Goal: Transaction & Acquisition: Purchase product/service

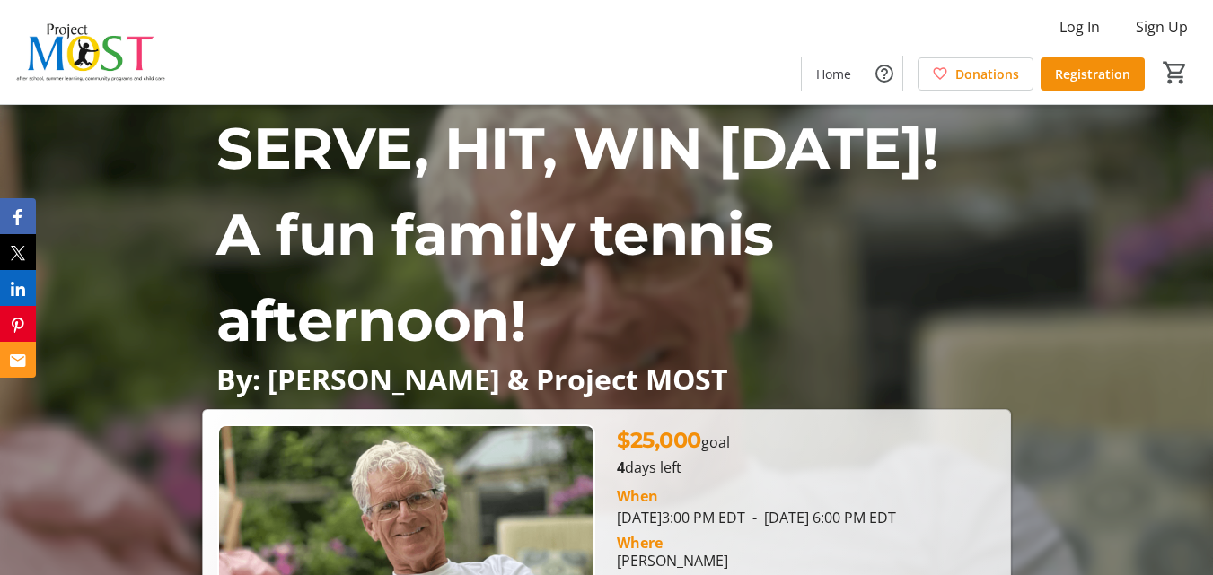
drag, startPoint x: 386, startPoint y: 58, endPoint x: 343, endPoint y: 46, distance: 44.9
click at [380, 57] on div "Log In Sign Up Home Donations Registration 0" at bounding box center [606, 52] width 1213 height 104
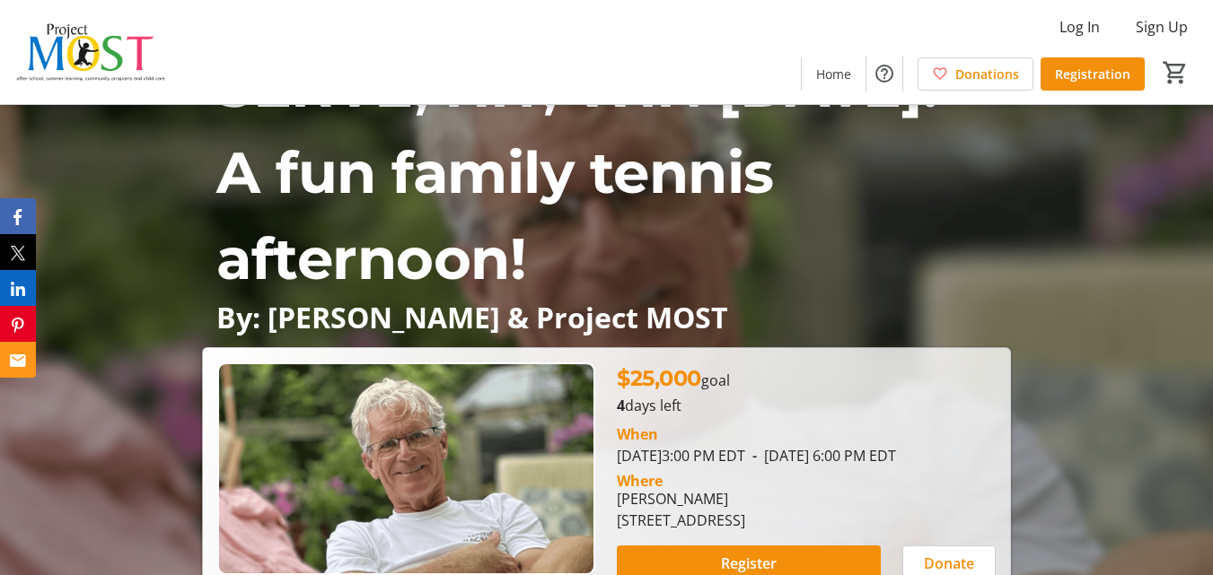
scroll to position [180, 0]
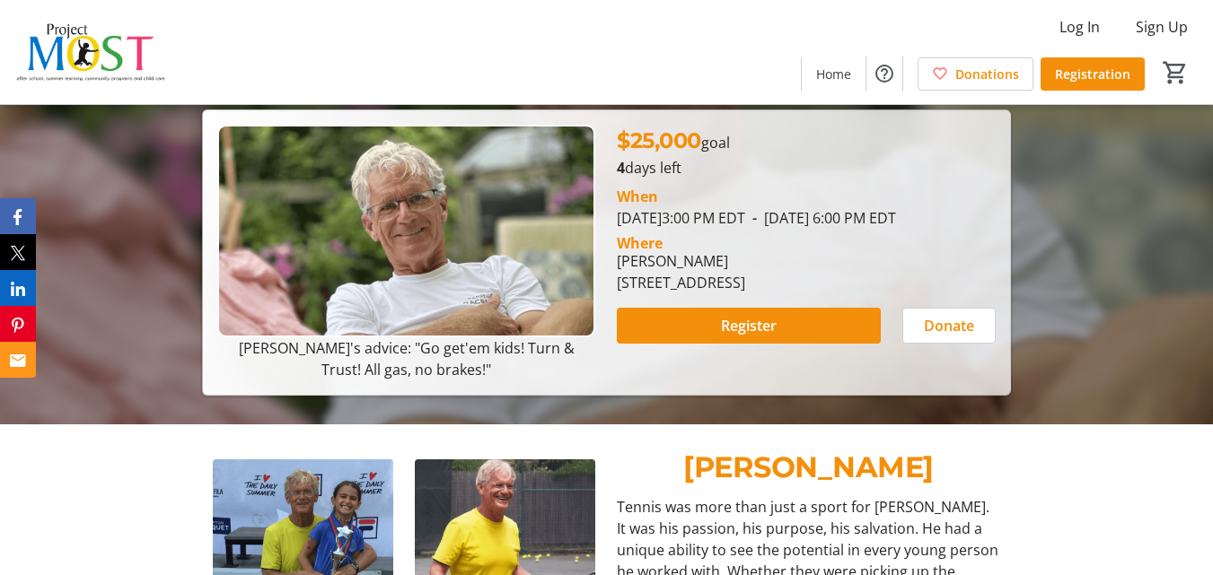
scroll to position [359, 0]
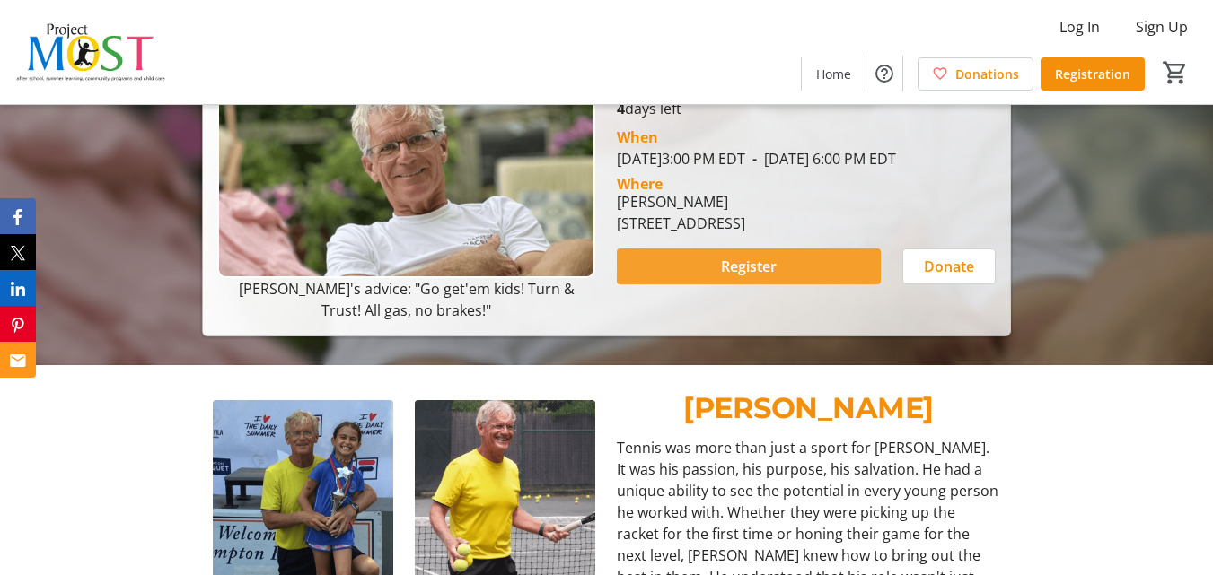
click at [793, 283] on span at bounding box center [748, 266] width 263 height 43
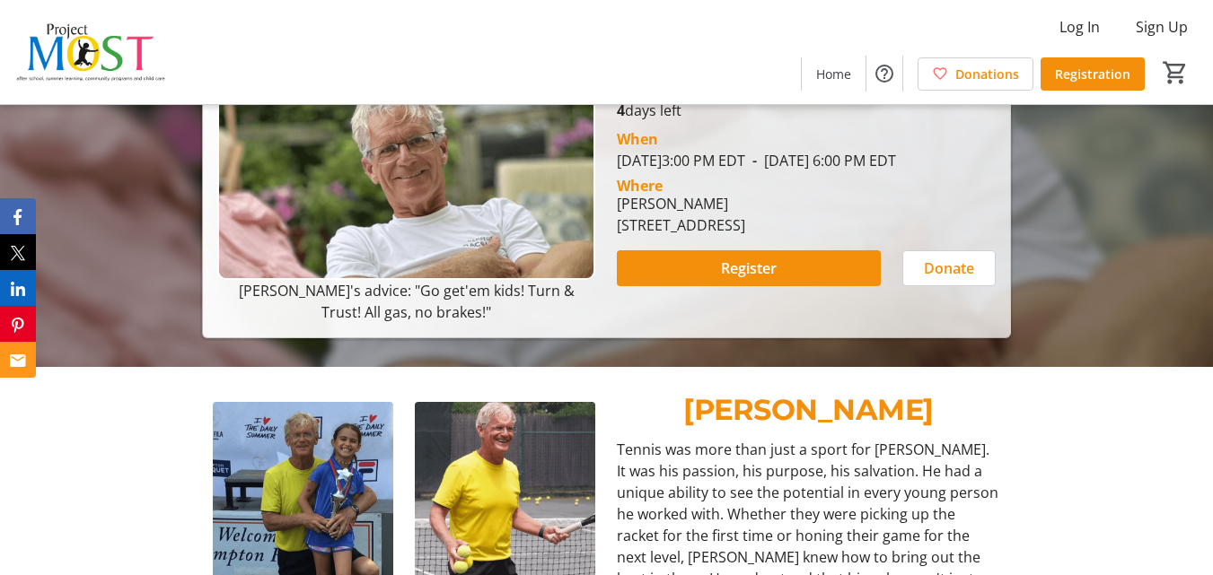
scroll to position [359, 0]
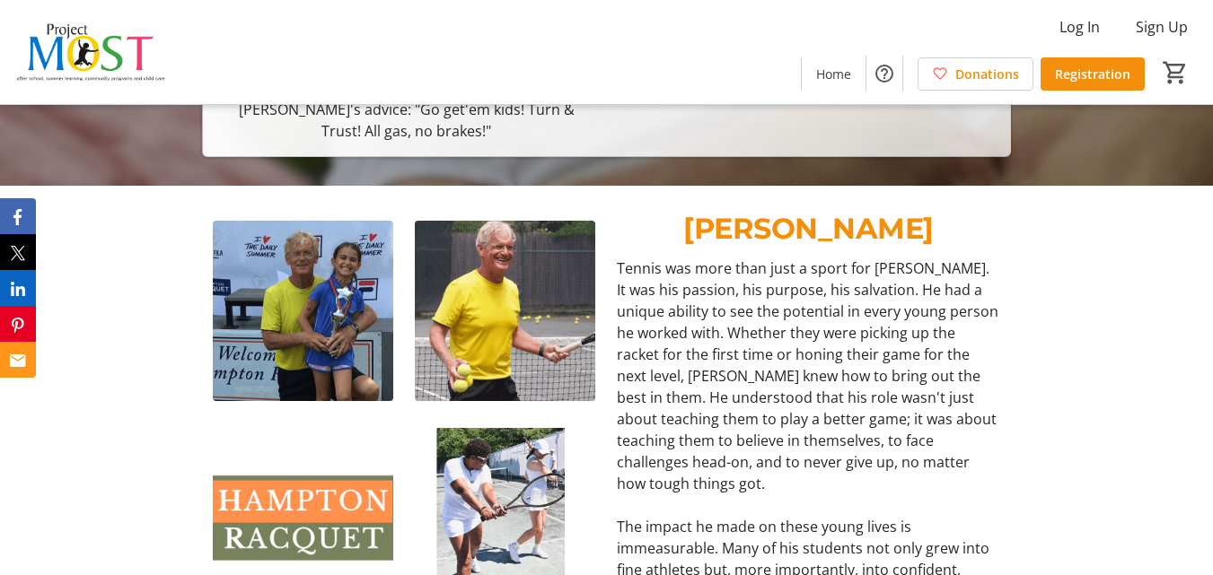
scroll to position [449, 0]
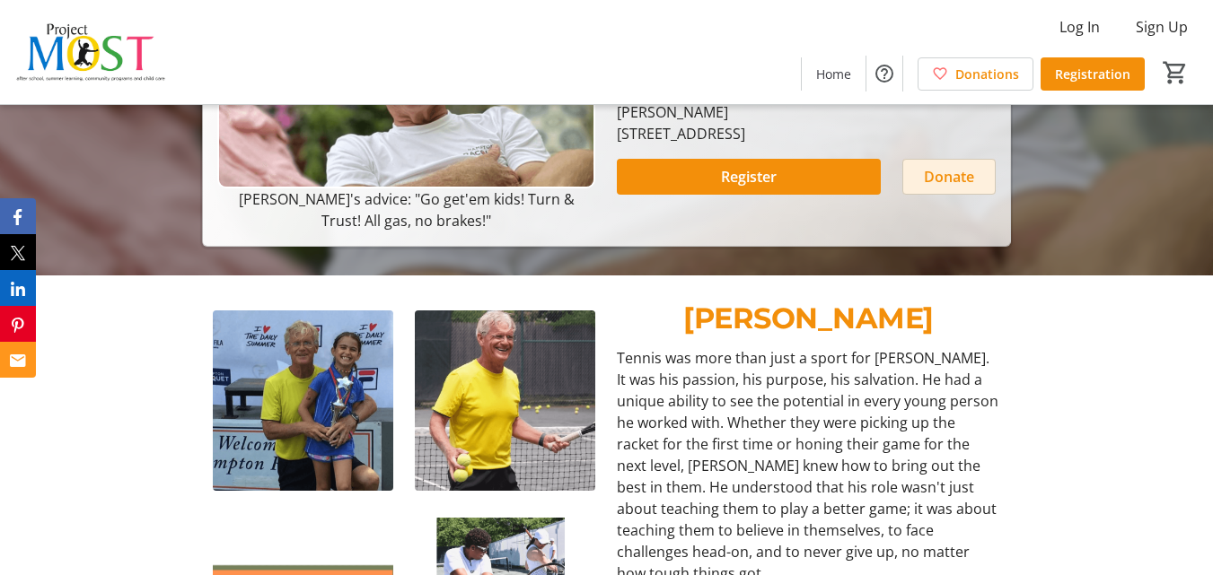
click at [942, 188] on span "Donate" at bounding box center [949, 177] width 50 height 22
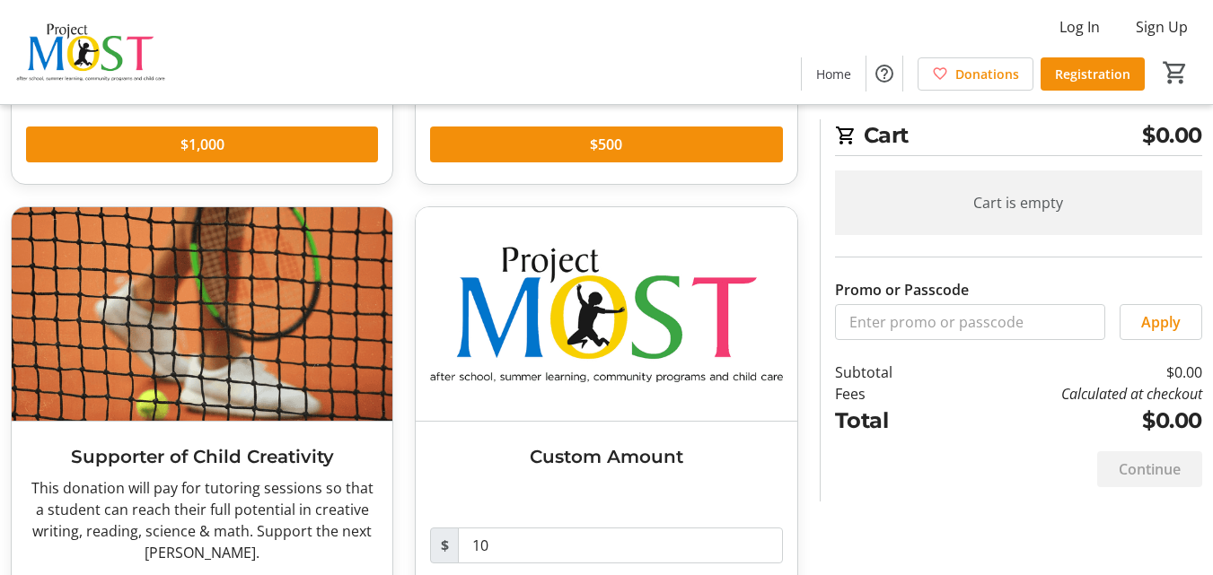
scroll to position [545, 0]
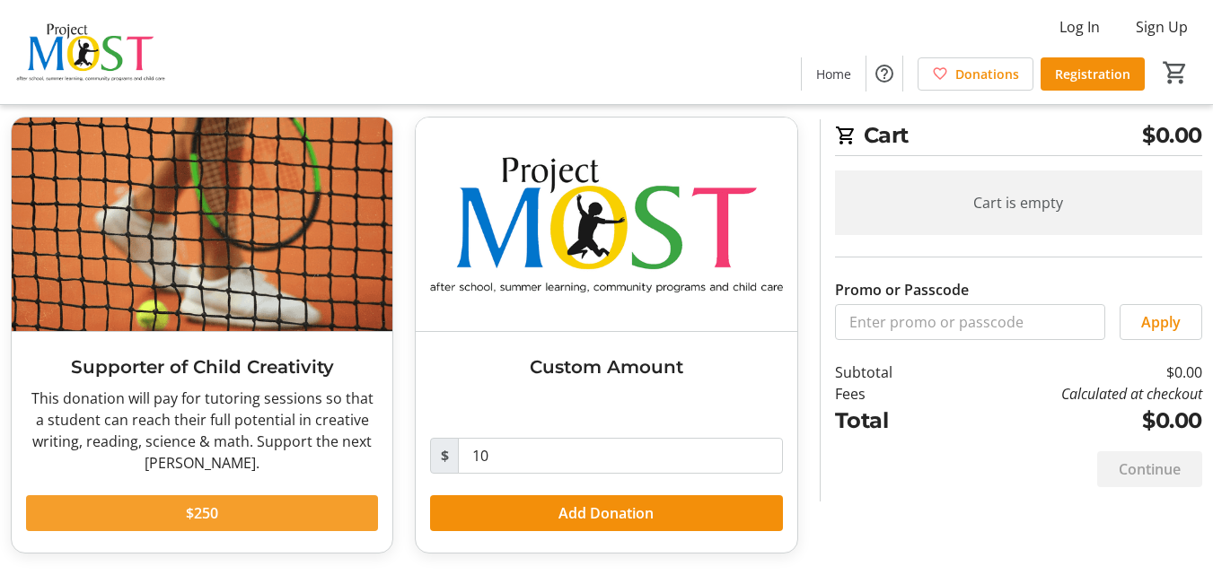
click at [303, 515] on span at bounding box center [202, 513] width 352 height 43
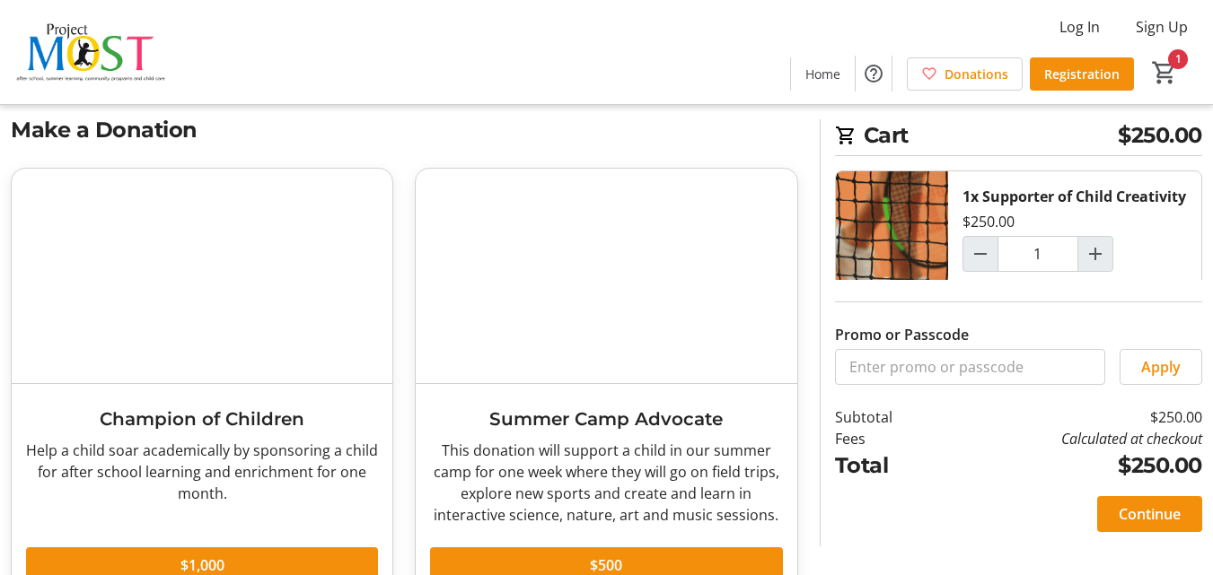
scroll to position [0, 0]
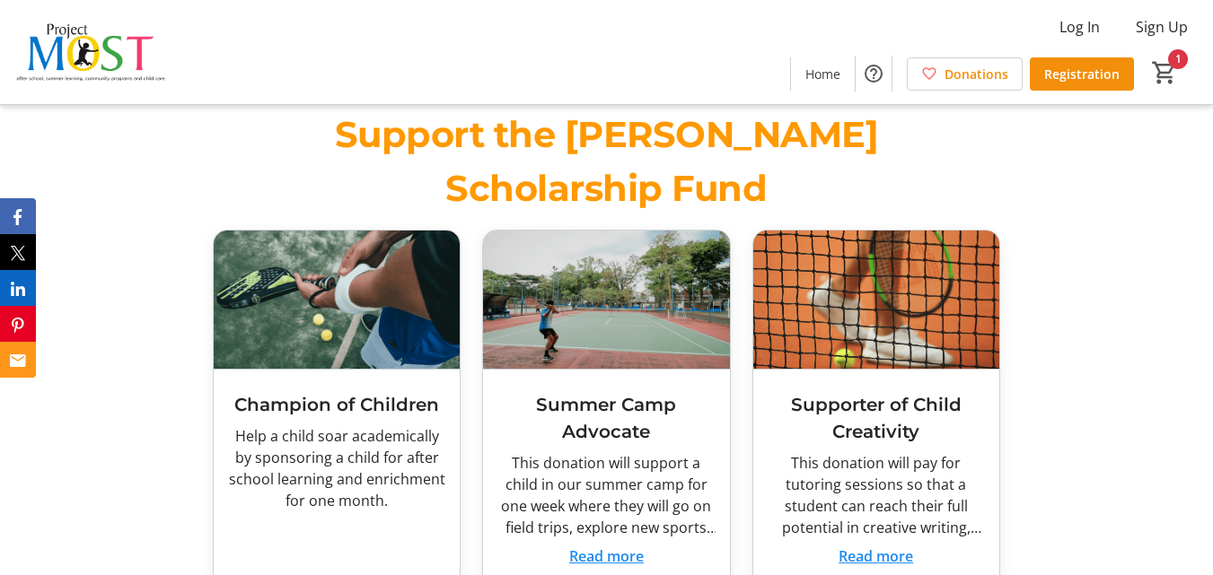
scroll to position [1795, 0]
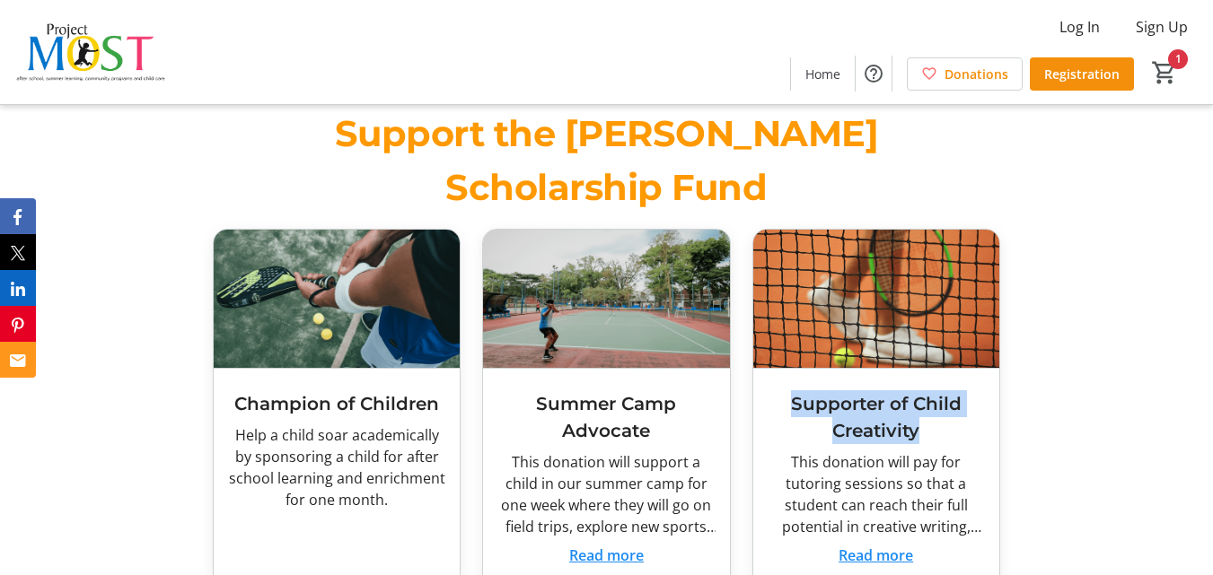
drag, startPoint x: 926, startPoint y: 365, endPoint x: 787, endPoint y: 342, distance: 140.2
click at [787, 391] on h3 "Supporter of Child Creativity" at bounding box center [876, 418] width 217 height 54
drag, startPoint x: 874, startPoint y: 352, endPoint x: 907, endPoint y: 344, distance: 33.3
drag, startPoint x: 907, startPoint y: 344, endPoint x: 914, endPoint y: 335, distance: 11.5
drag, startPoint x: 914, startPoint y: 335, endPoint x: 928, endPoint y: 336, distance: 14.4
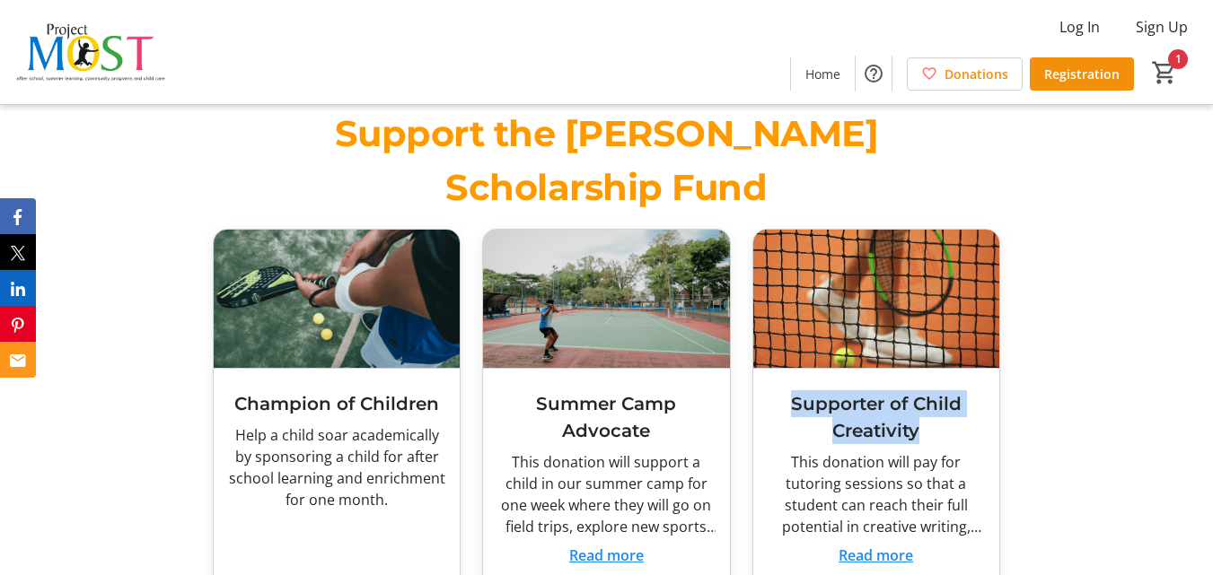
copy h3 "Supporter of Child Creativity"
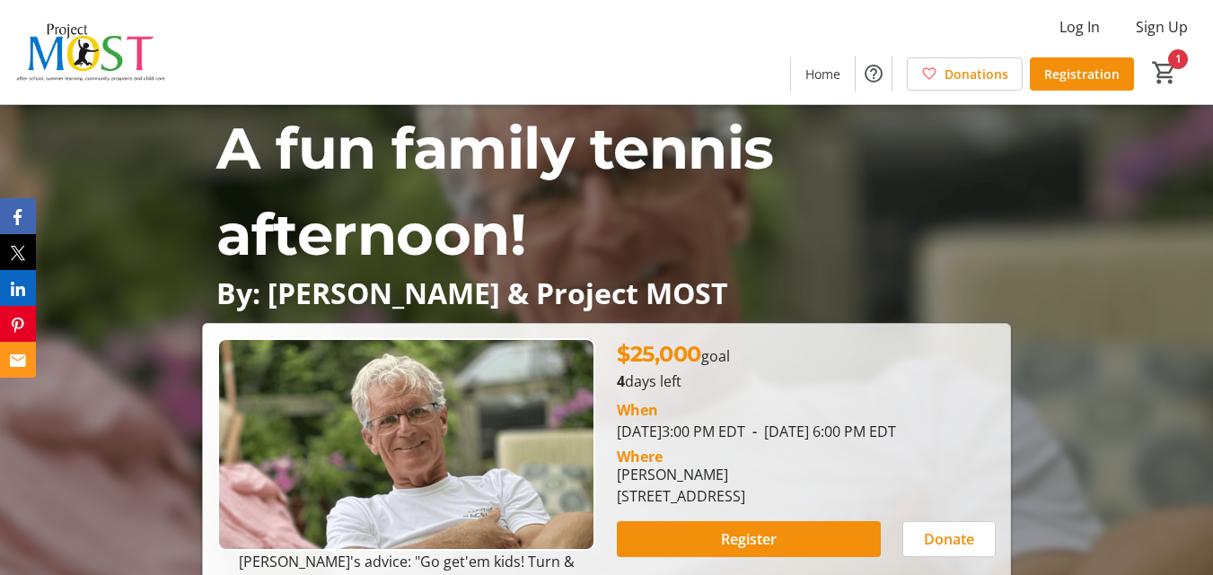
scroll to position [0, 0]
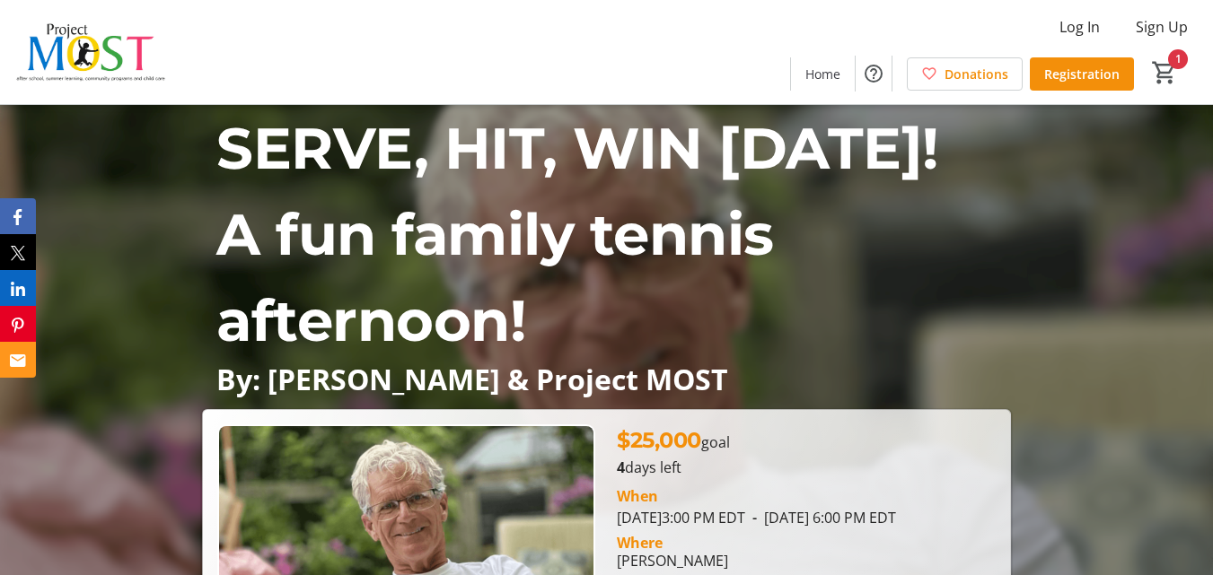
click at [130, 51] on img at bounding box center [91, 52] width 160 height 90
click at [1168, 64] on mat-icon "1" at bounding box center [1164, 72] width 27 height 27
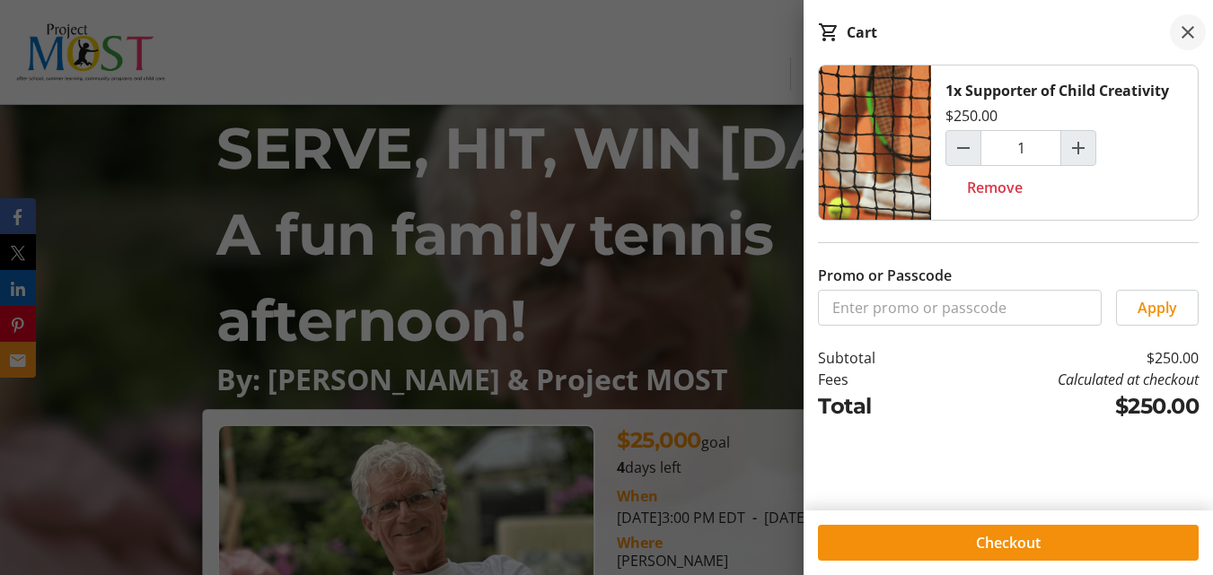
click at [1188, 29] on mat-icon at bounding box center [1188, 33] width 22 height 22
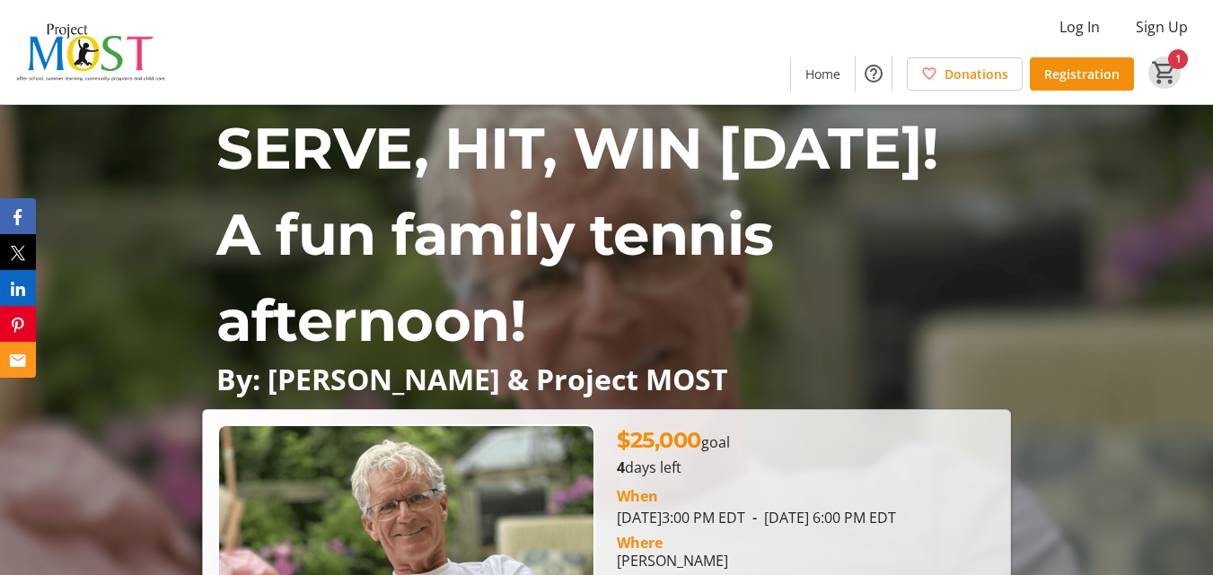
click at [1164, 68] on mat-icon "1" at bounding box center [1164, 72] width 27 height 27
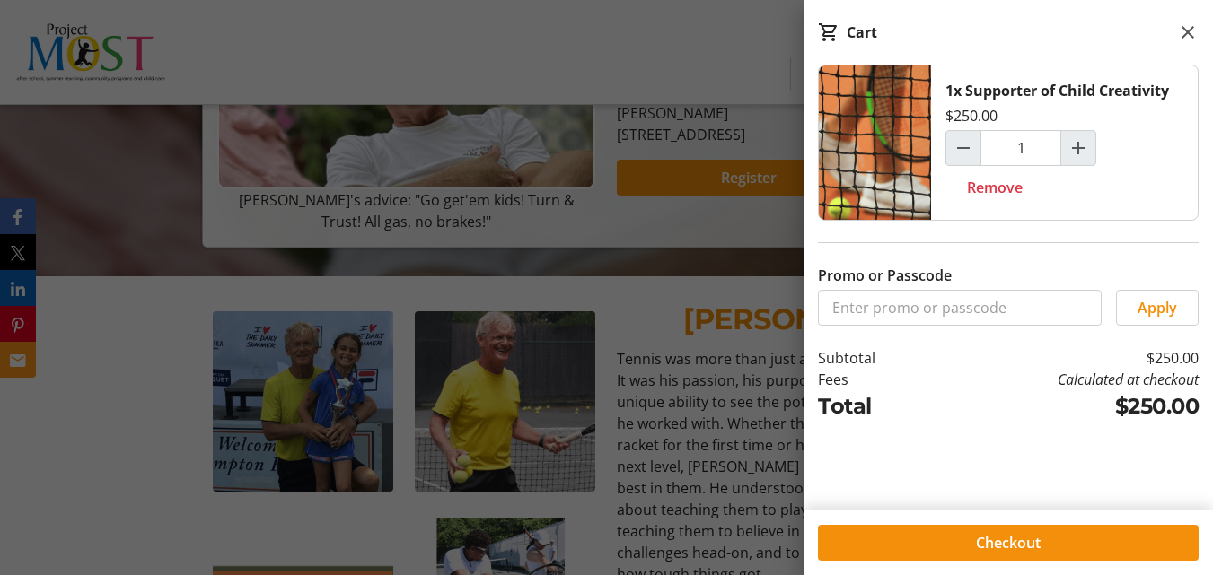
scroll to position [449, 0]
click at [1186, 33] on mat-icon at bounding box center [1188, 33] width 22 height 22
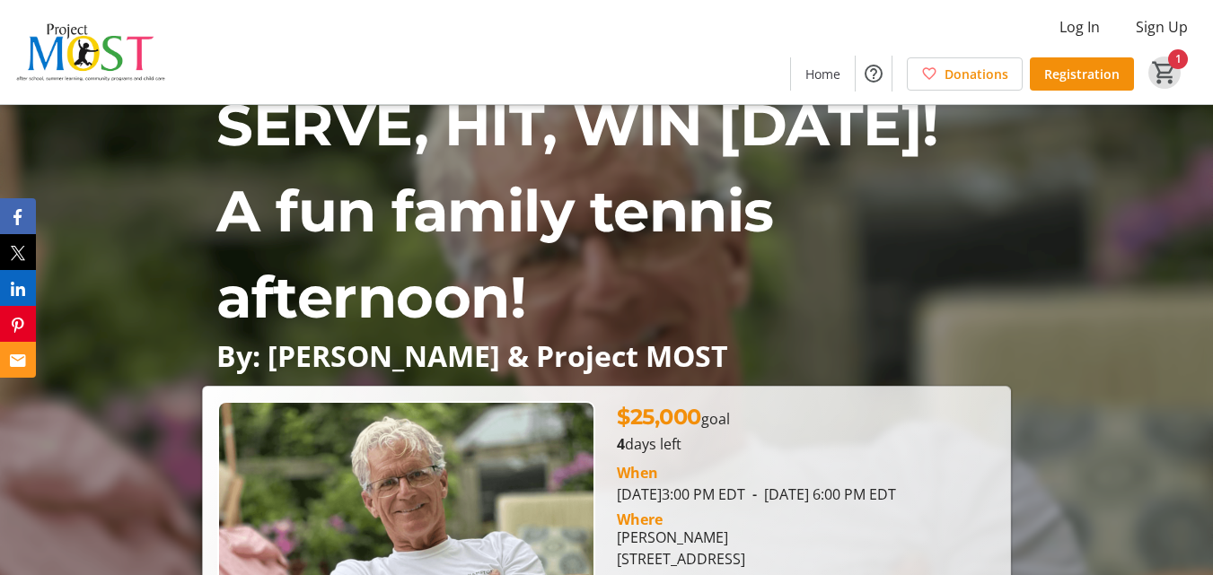
scroll to position [0, 0]
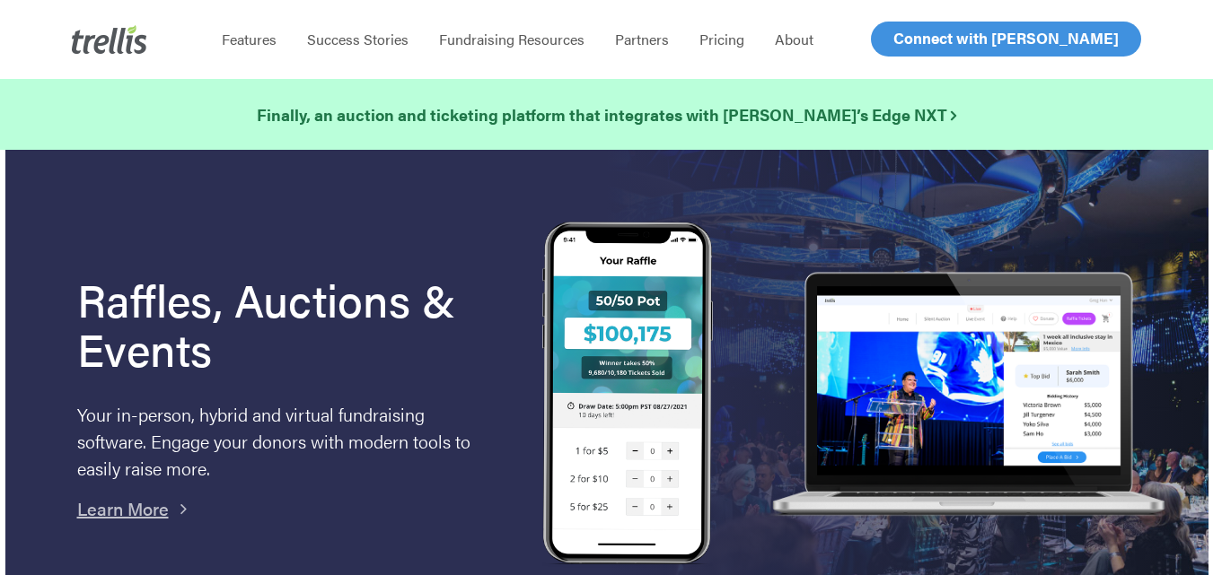
click at [928, 40] on span "Log In" at bounding box center [913, 39] width 43 height 22
